Goal: Check status: Check status

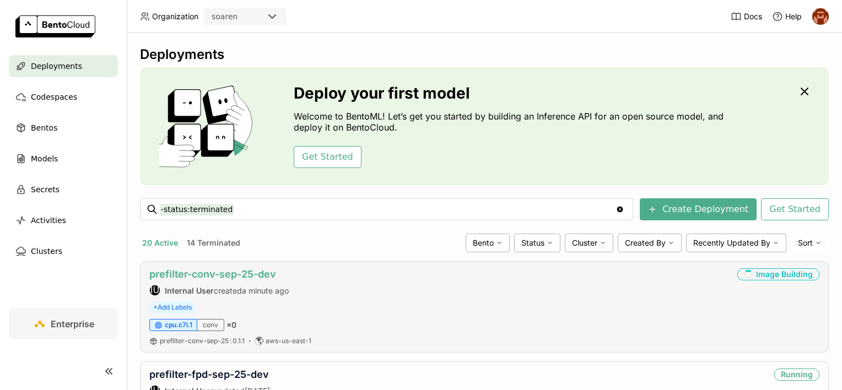
click at [249, 275] on link "prefilter-conv-sep-25-dev" at bounding box center [212, 274] width 127 height 12
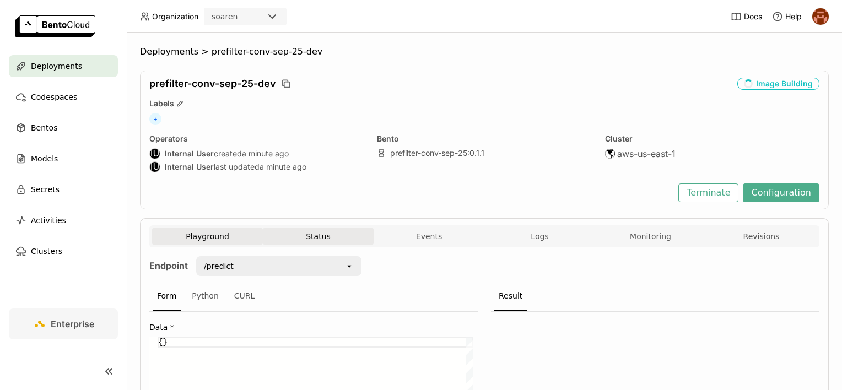
click at [321, 234] on button "Status" at bounding box center [318, 236] width 111 height 17
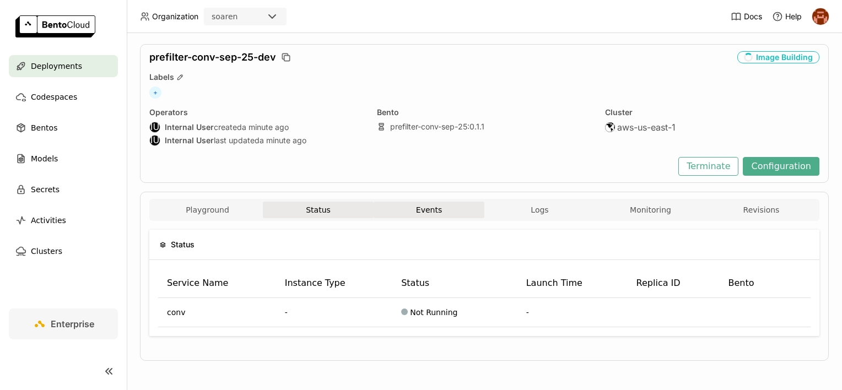
click at [432, 205] on button "Events" at bounding box center [428, 210] width 111 height 17
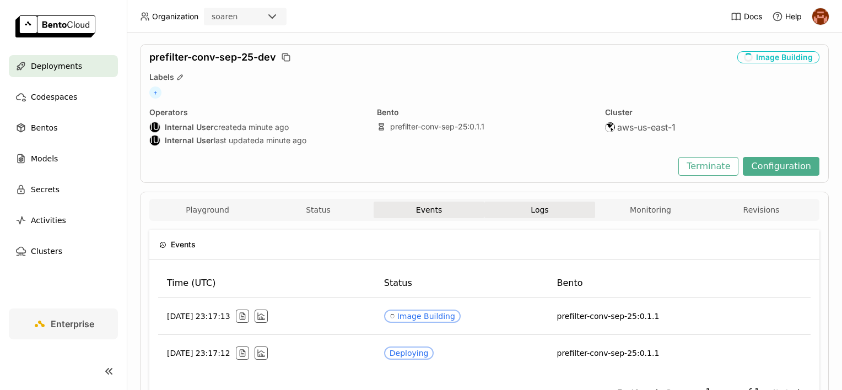
click at [500, 207] on button "Logs" at bounding box center [539, 210] width 111 height 17
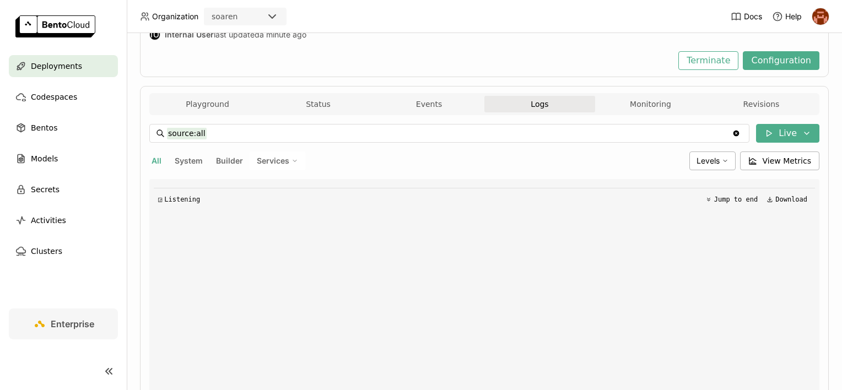
scroll to position [132, 0]
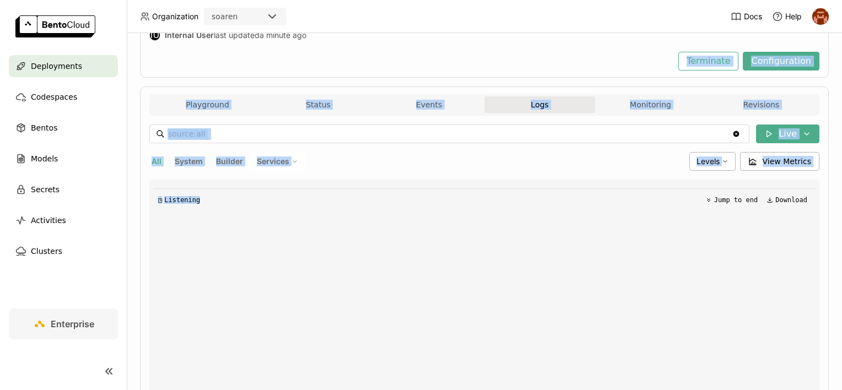
drag, startPoint x: 159, startPoint y: 75, endPoint x: 291, endPoint y: 229, distance: 202.8
click at [291, 229] on div "Deployments > prefilter-conv-sep-25-dev prefilter-conv-sep-25-dev Image Buildin…" at bounding box center [484, 229] width 688 height 628
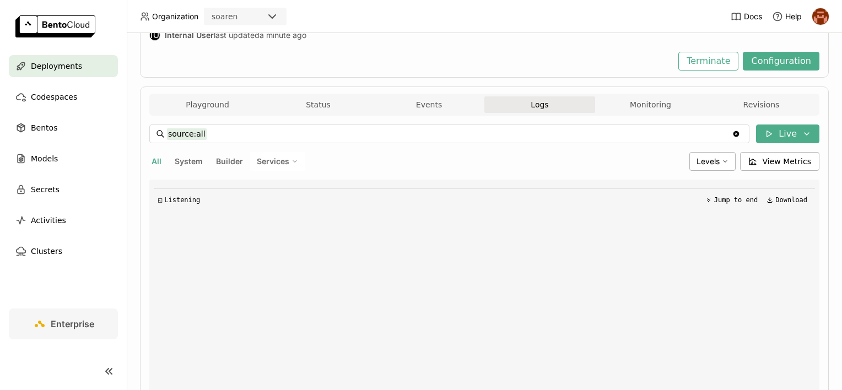
drag, startPoint x: 291, startPoint y: 229, endPoint x: 262, endPoint y: 55, distance: 176.4
click at [262, 55] on div "Terminate Configuration" at bounding box center [484, 61] width 670 height 19
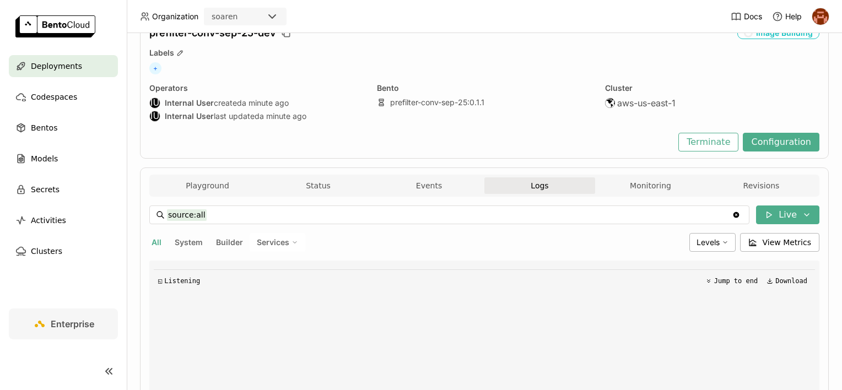
scroll to position [55, 0]
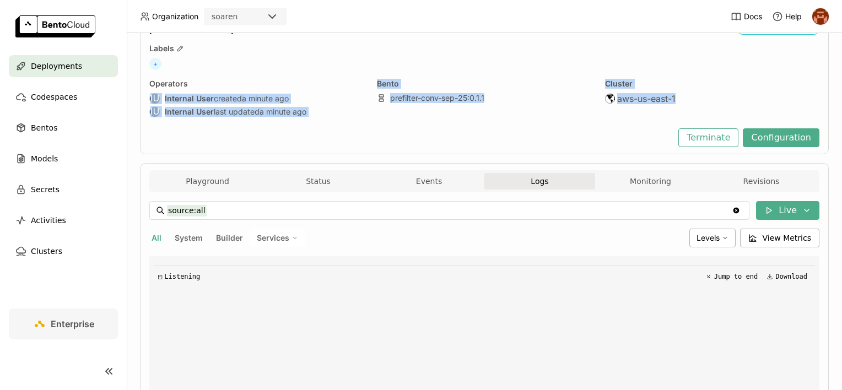
drag, startPoint x: 229, startPoint y: 81, endPoint x: 275, endPoint y: 126, distance: 63.9
click at [275, 126] on div "prefilter-conv-sep-25-dev Image Building Labels + Operators IU Internal User cr…" at bounding box center [484, 84] width 688 height 139
drag, startPoint x: 275, startPoint y: 126, endPoint x: 214, endPoint y: 145, distance: 64.3
click at [214, 145] on div "Terminate Configuration" at bounding box center [484, 137] width 670 height 19
click at [198, 146] on div "Terminate Configuration" at bounding box center [484, 137] width 670 height 19
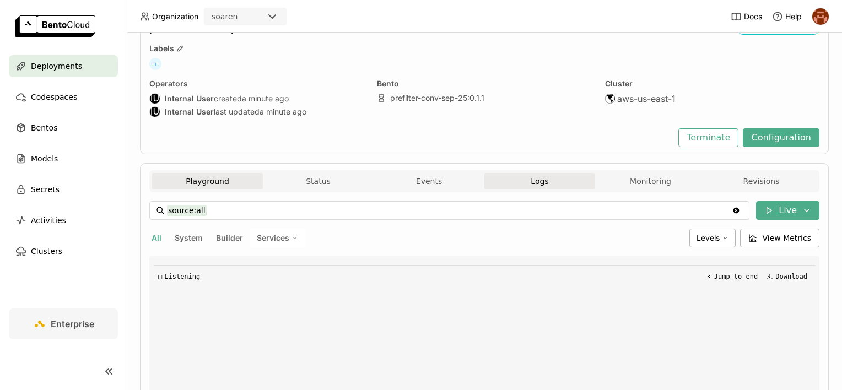
click at [221, 183] on button "Playground" at bounding box center [207, 181] width 111 height 17
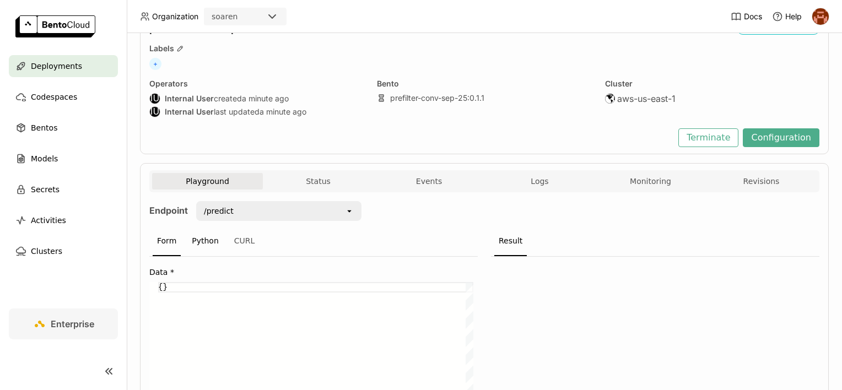
click at [218, 240] on div "Python" at bounding box center [205, 241] width 36 height 30
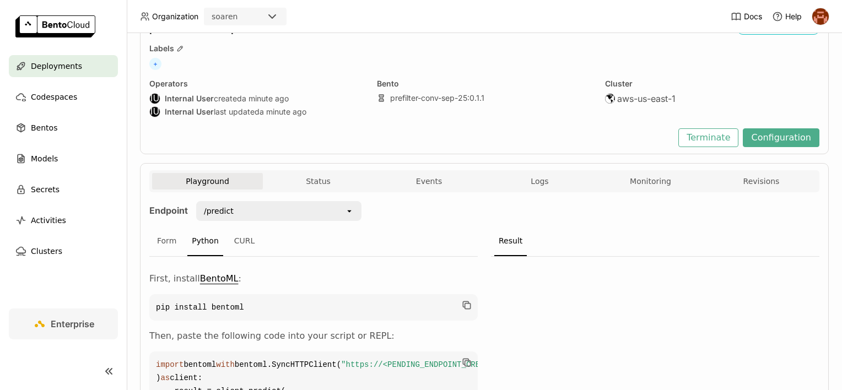
scroll to position [165, 0]
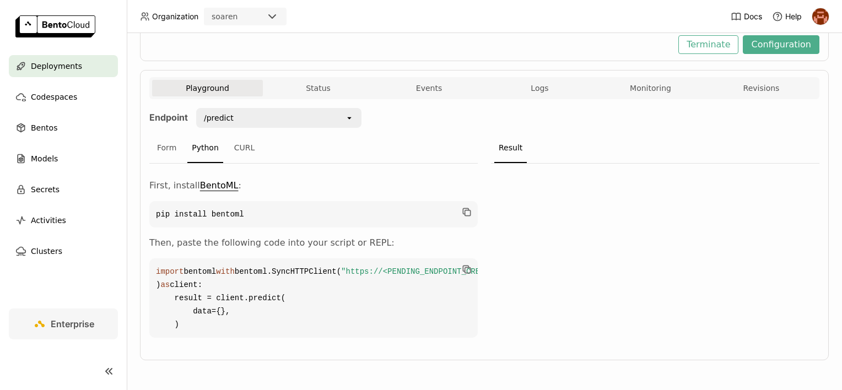
drag, startPoint x: 333, startPoint y: 326, endPoint x: 282, endPoint y: 256, distance: 87.1
click at [282, 258] on code "import bentoml with bentoml.SyncHTTPClient( "https://<PENDING_ENDPOINT_CREATION…" at bounding box center [313, 297] width 328 height 79
drag, startPoint x: 282, startPoint y: 256, endPoint x: 210, endPoint y: 213, distance: 84.0
click at [210, 213] on div "First, install BentoML : pip install bentoml Then, paste the following code int…" at bounding box center [313, 258] width 328 height 159
click at [522, 80] on button "Logs" at bounding box center [539, 88] width 111 height 17
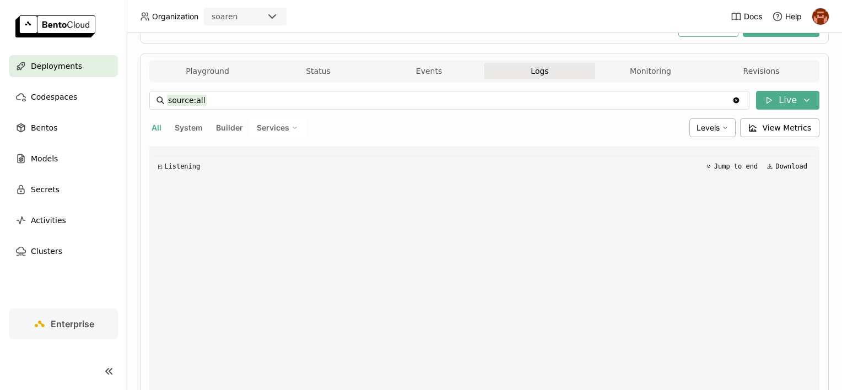
click at [436, 85] on div "source:all source:all Clear value Live All System Builder Services Levels View …" at bounding box center [484, 283] width 670 height 403
click at [439, 68] on button "Events" at bounding box center [428, 71] width 111 height 17
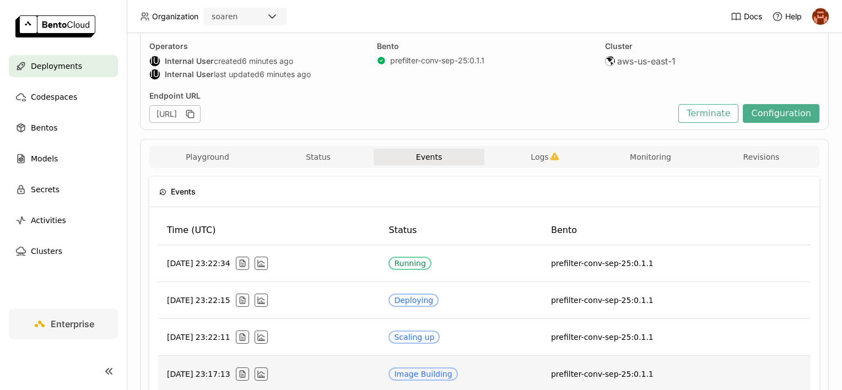
scroll to position [178, 0]
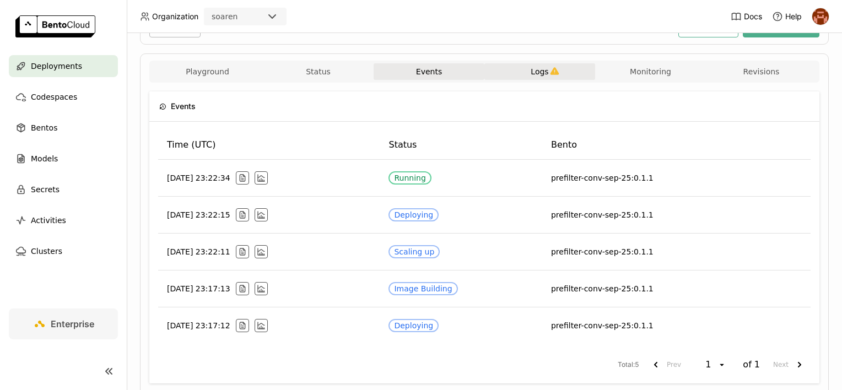
click at [525, 66] on button "Logs" at bounding box center [539, 71] width 111 height 17
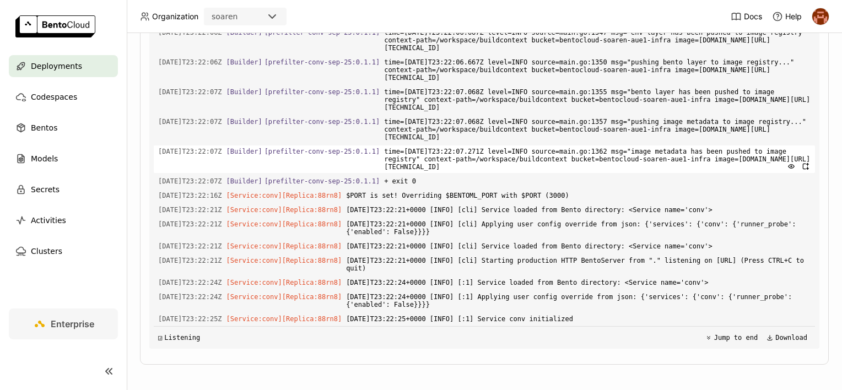
scroll to position [310, 0]
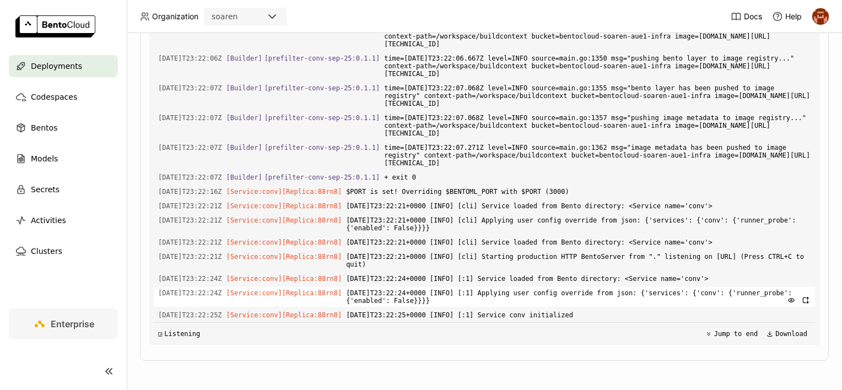
drag, startPoint x: 220, startPoint y: 70, endPoint x: 472, endPoint y: 295, distance: 337.4
click at [472, 295] on div "Load older logs [DATE]T23:21:17Z [Builder] [ prefilter-conv-sep-25:0.1.1 ] cycl…" at bounding box center [484, 179] width 661 height 330
drag, startPoint x: 472, startPoint y: 295, endPoint x: 474, endPoint y: 324, distance: 29.2
click at [474, 324] on div "◳ Listening Jump to end Download" at bounding box center [484, 333] width 661 height 23
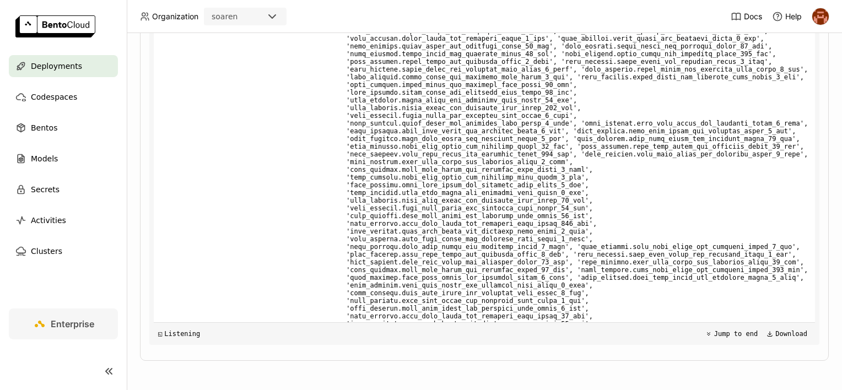
scroll to position [19518, 0]
drag, startPoint x: 496, startPoint y: 138, endPoint x: 508, endPoint y: 234, distance: 96.7
drag, startPoint x: 508, startPoint y: 234, endPoint x: 483, endPoint y: 272, distance: 46.1
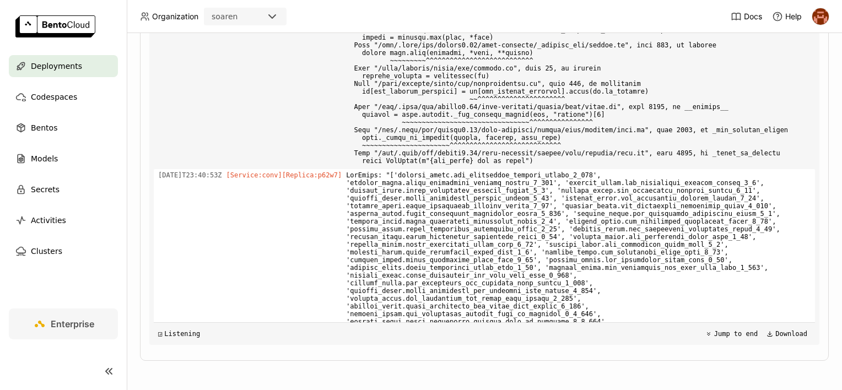
scroll to position [17315, 0]
